Goal: Check status: Check status

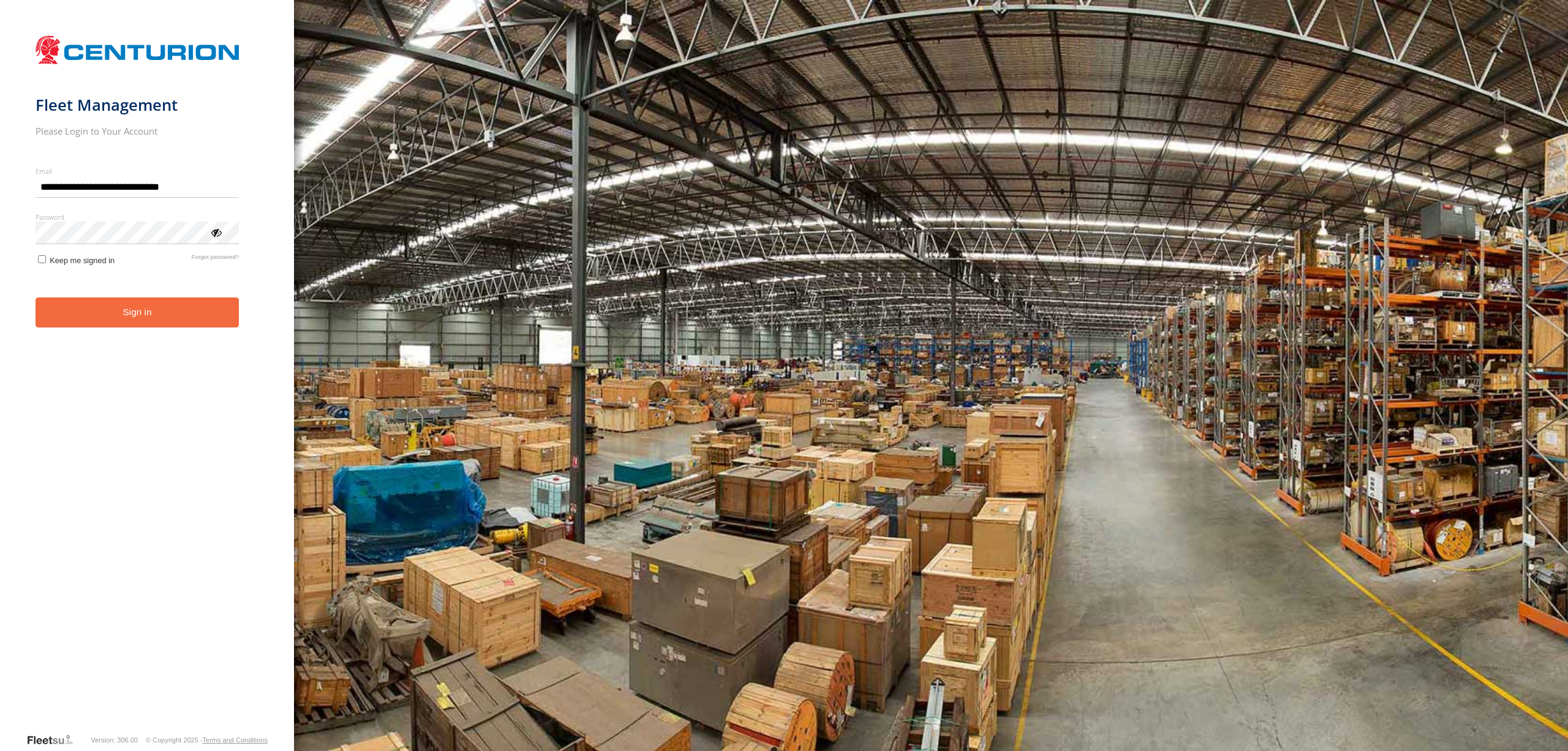
click at [164, 319] on button "Sign in" at bounding box center [137, 312] width 204 height 30
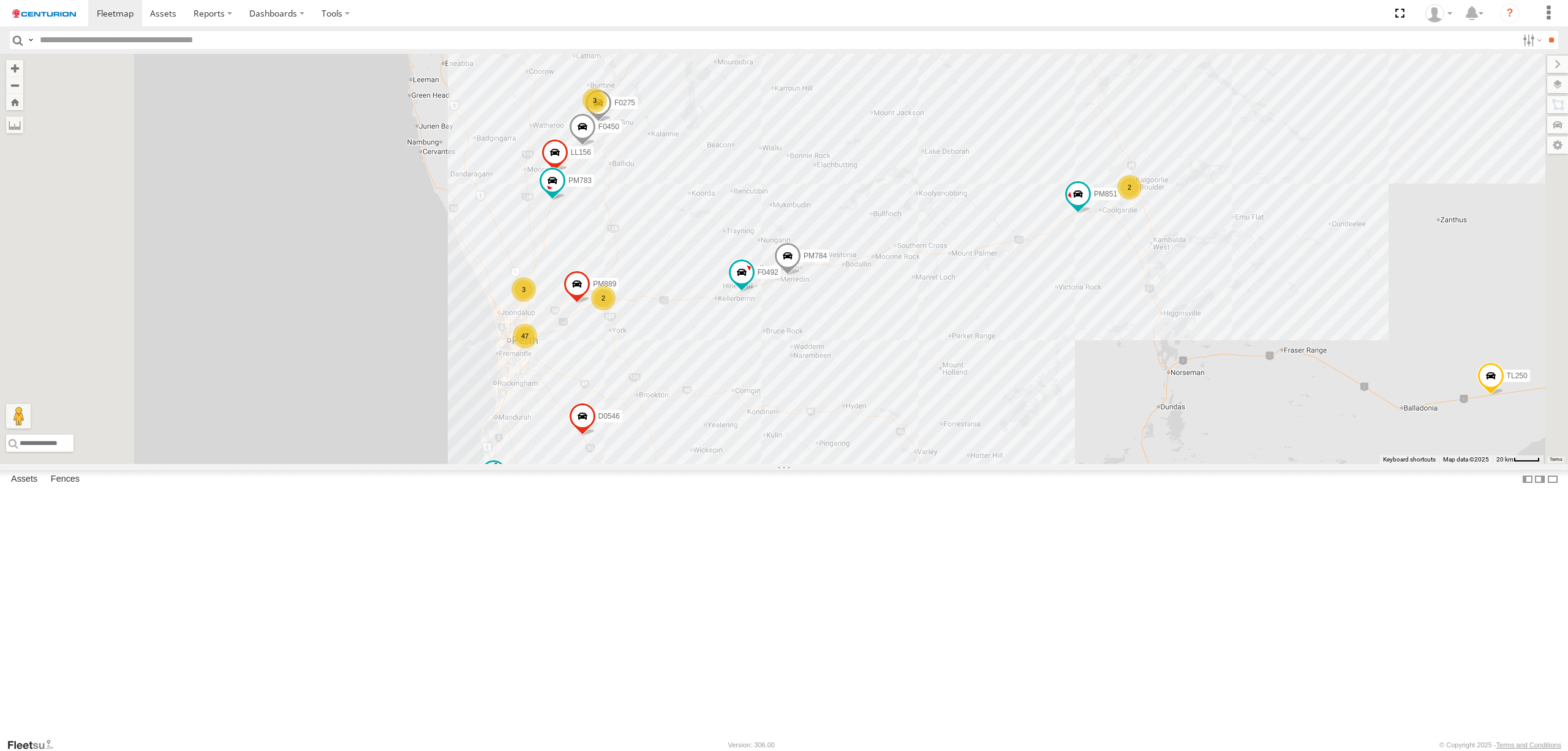
click at [607, 113] on div "3" at bounding box center [594, 100] width 25 height 25
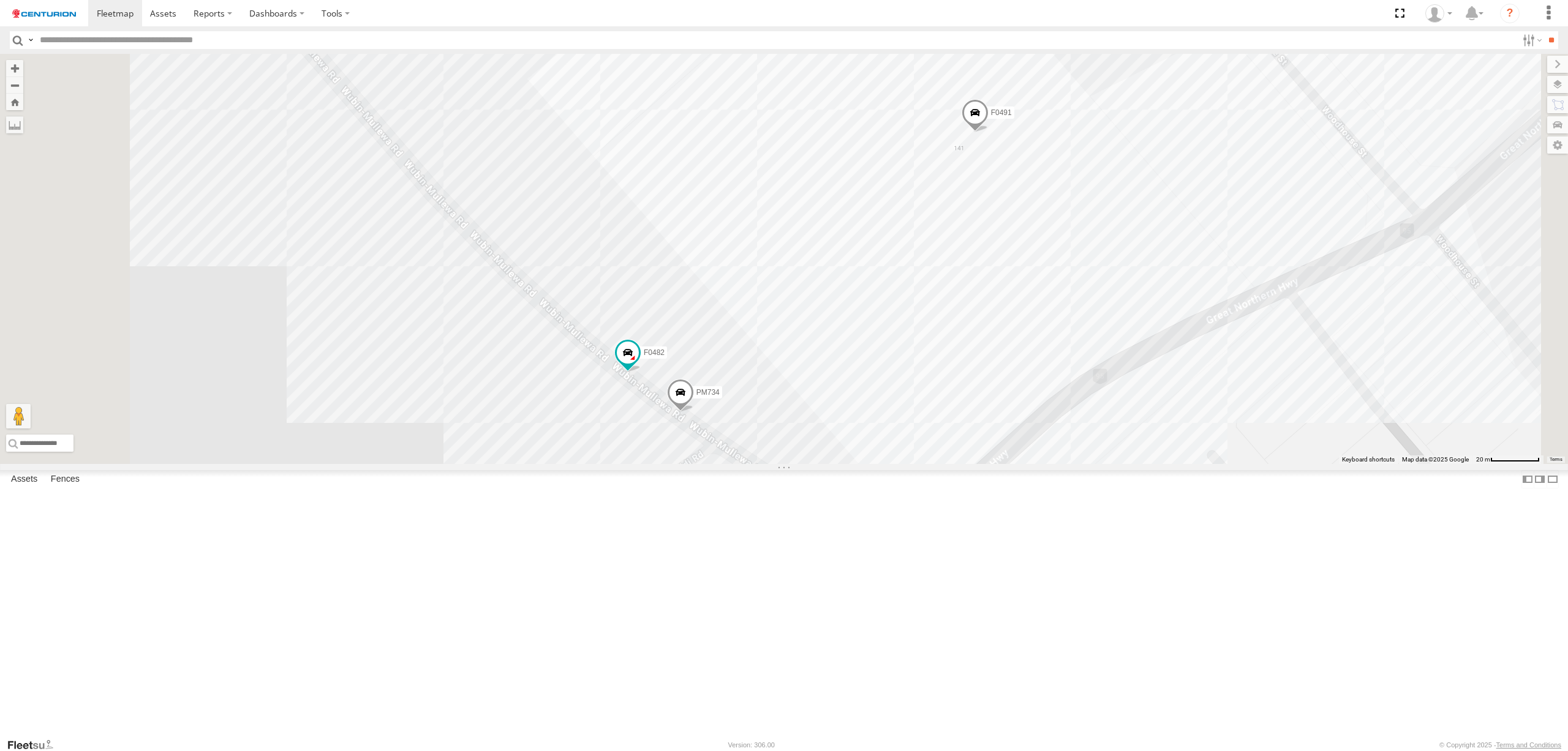
click at [988, 132] on span at bounding box center [975, 116] width 27 height 33
click at [925, 118] on label at bounding box center [913, 114] width 24 height 9
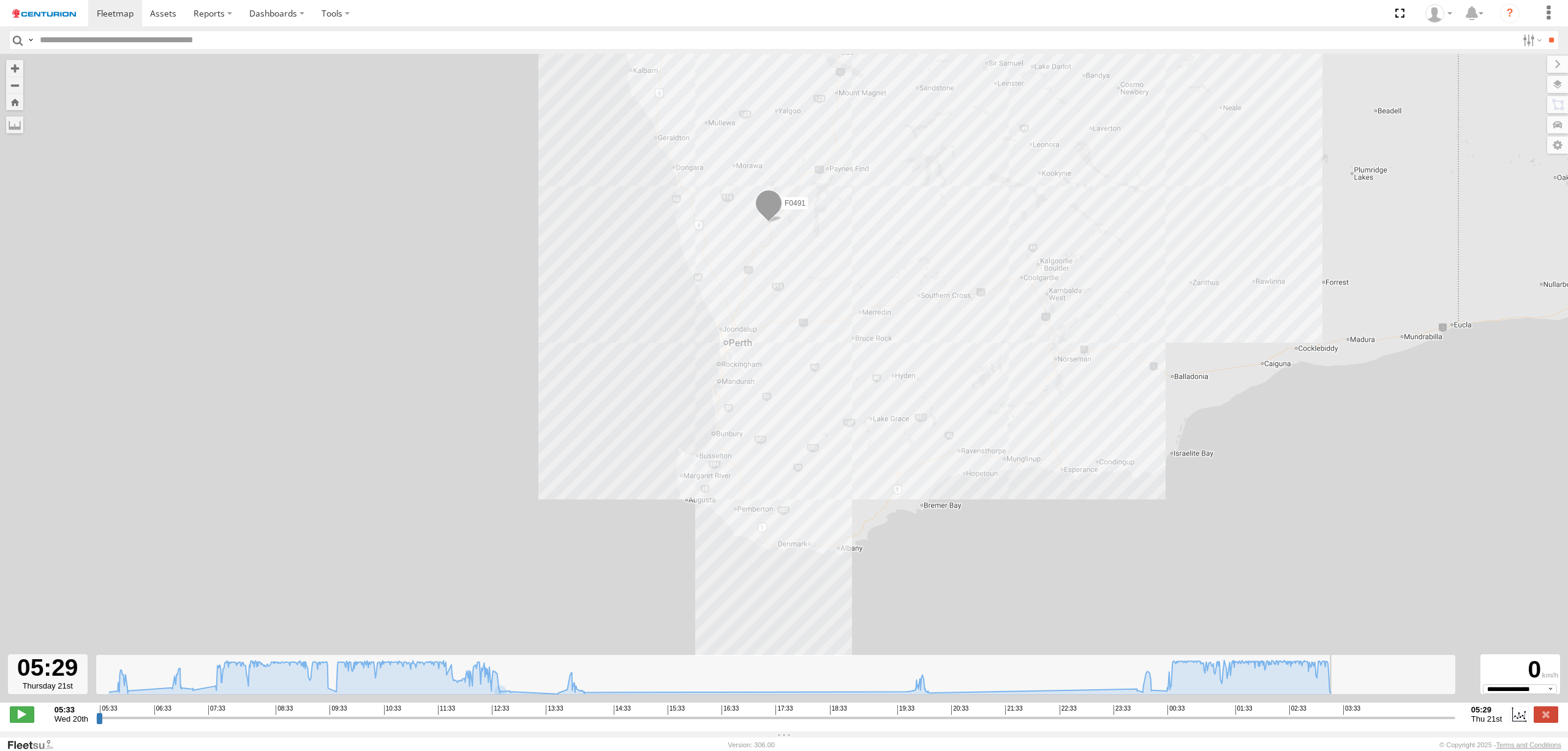
drag, startPoint x: 506, startPoint y: 721, endPoint x: 1525, endPoint y: 692, distance: 1019.4
type input "**********"
click at [1455, 712] on input "range" at bounding box center [775, 717] width 1359 height 11
